Goal: Transaction & Acquisition: Purchase product/service

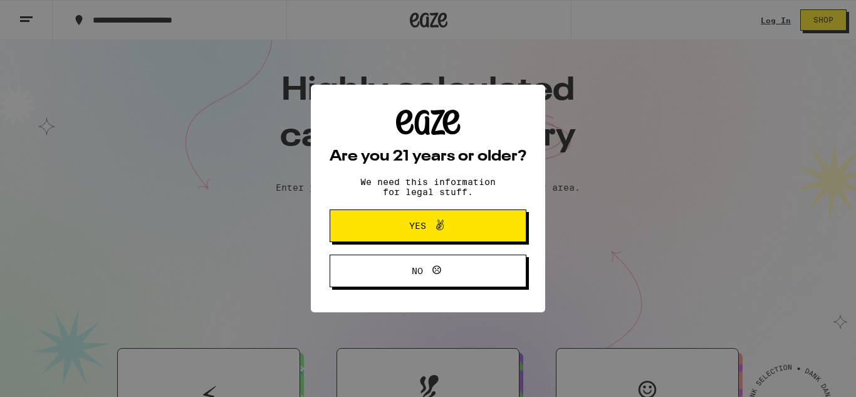
click at [438, 224] on icon at bounding box center [440, 224] width 8 height 11
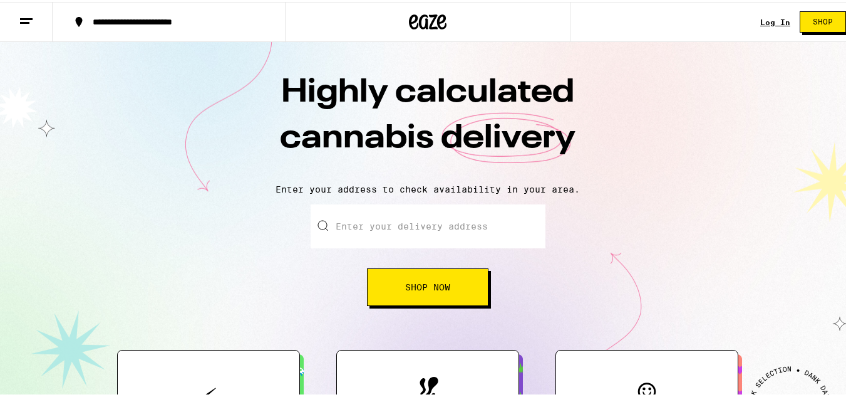
click at [438, 224] on input "Enter your delivery address" at bounding box center [428, 224] width 235 height 44
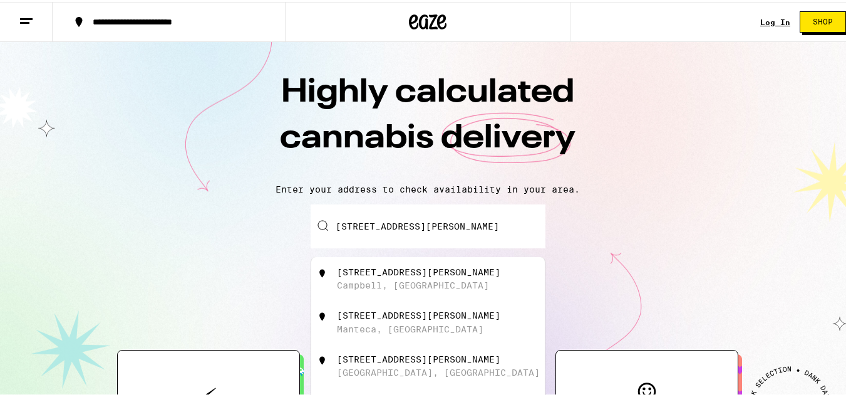
click at [406, 278] on div "[STREET_ADDRESS][PERSON_NAME]" at bounding box center [449, 277] width 224 height 24
type input "[STREET_ADDRESS][PERSON_NAME]"
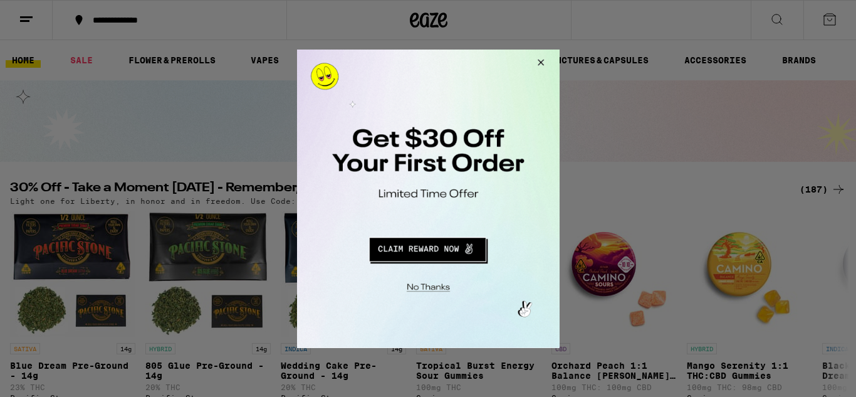
click at [541, 60] on button "Close Modal" at bounding box center [538, 64] width 34 height 30
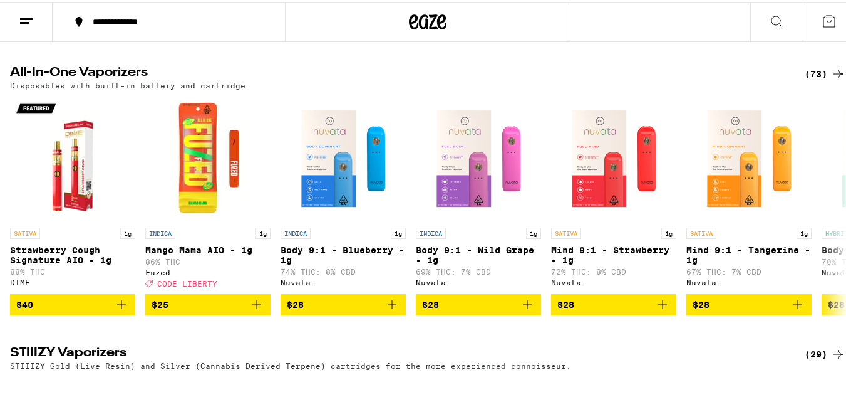
scroll to position [1905, 0]
